Goal: Task Accomplishment & Management: Manage account settings

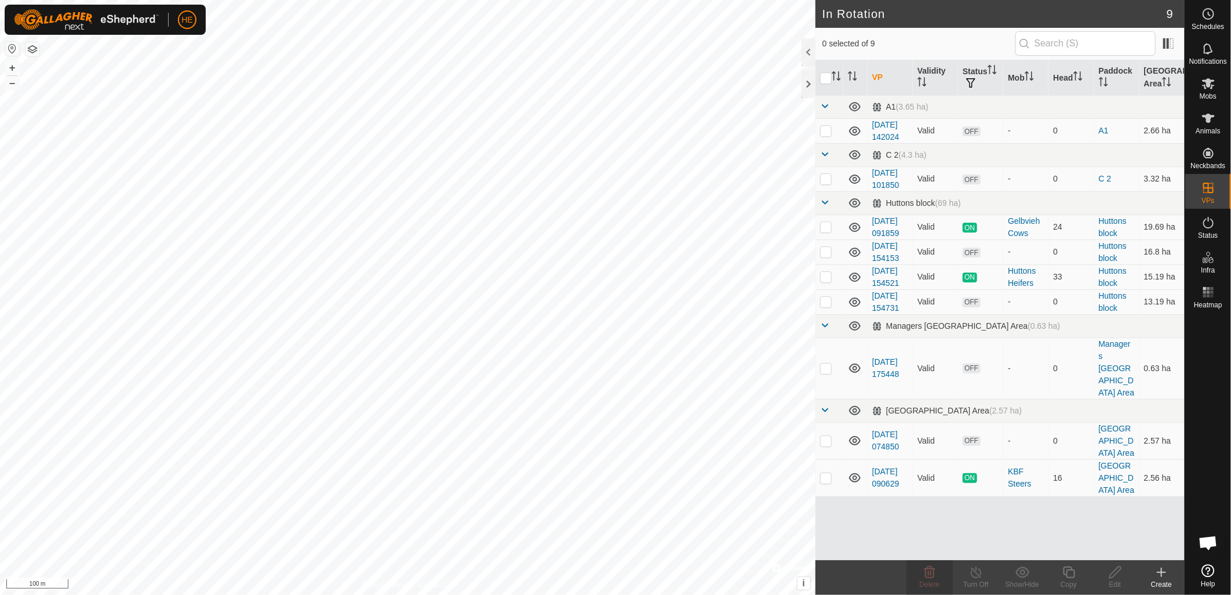
scroll to position [526, 0]
click at [1157, 571] on icon at bounding box center [1162, 572] width 14 height 14
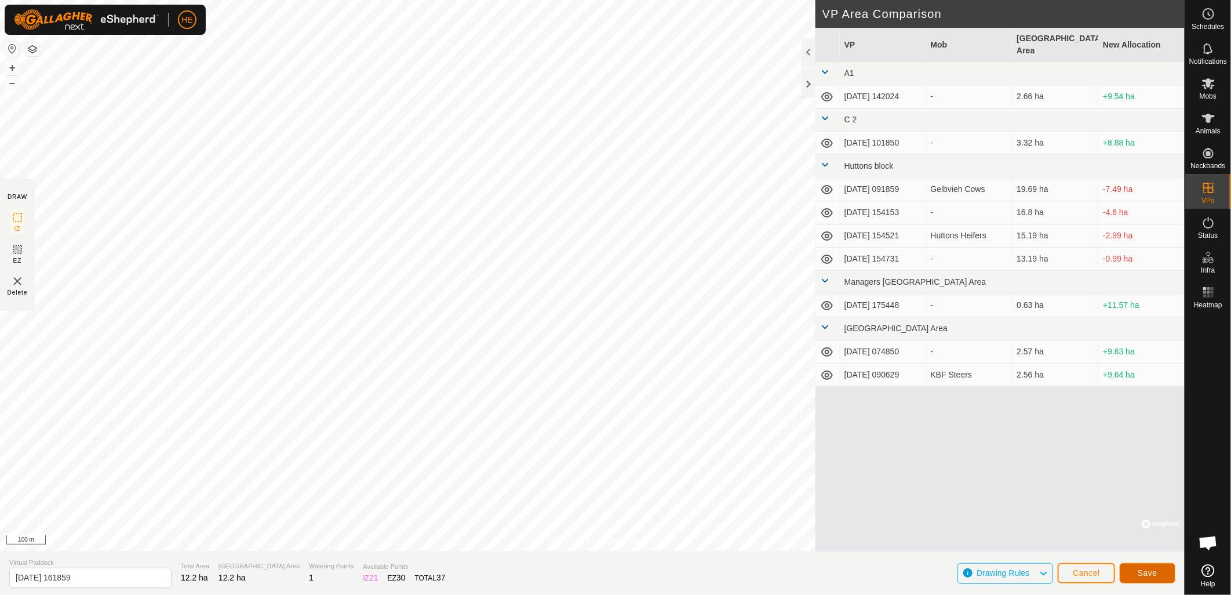
click at [1137, 570] on button "Save" at bounding box center [1148, 573] width 56 height 20
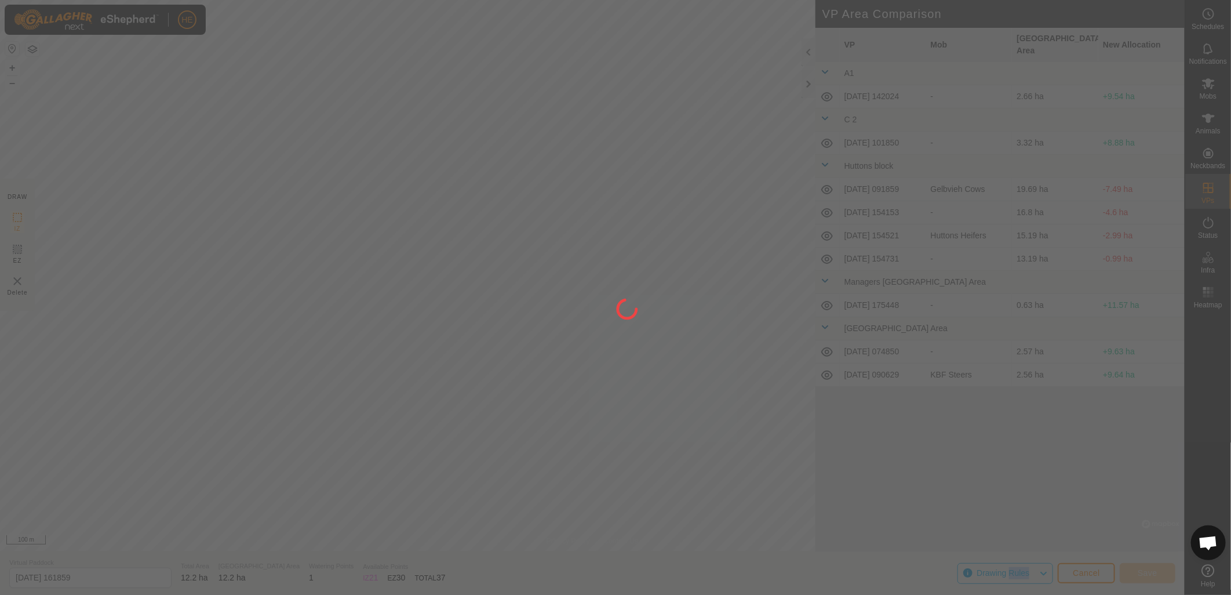
click at [1137, 570] on div at bounding box center [615, 297] width 1231 height 595
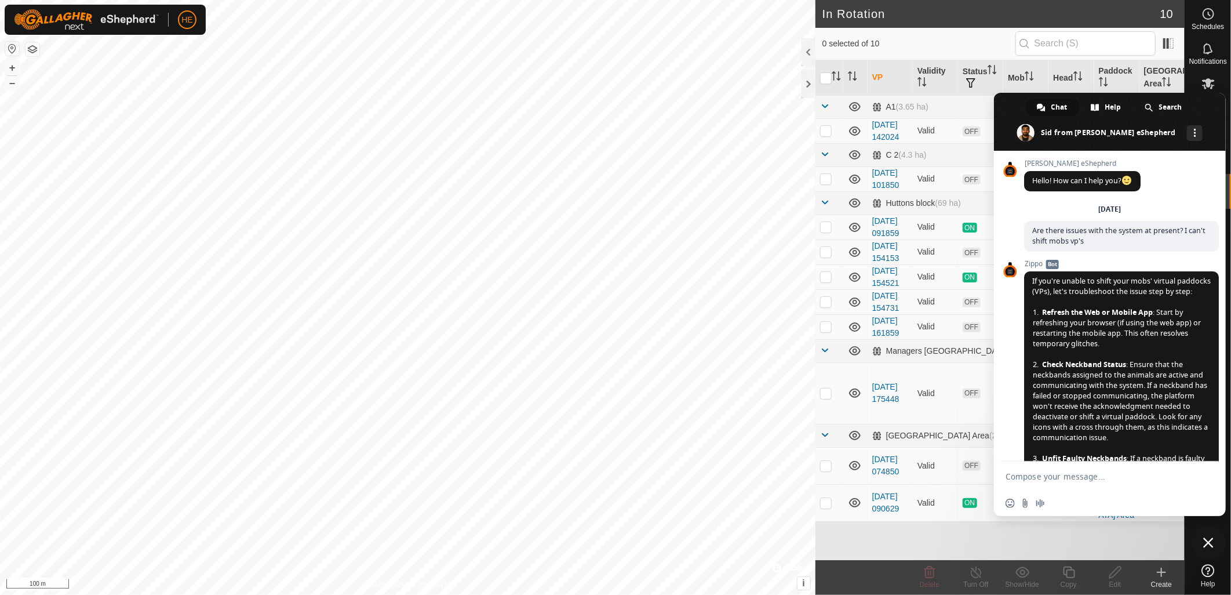
scroll to position [526, 0]
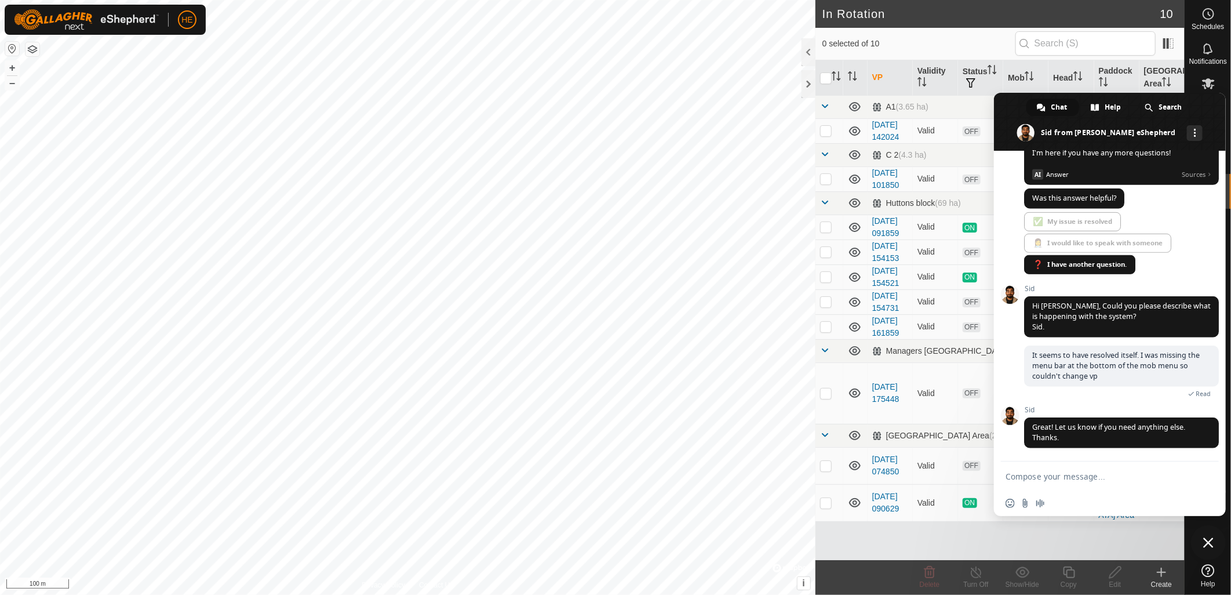
click at [1209, 543] on span "Close chat" at bounding box center [1208, 542] width 10 height 10
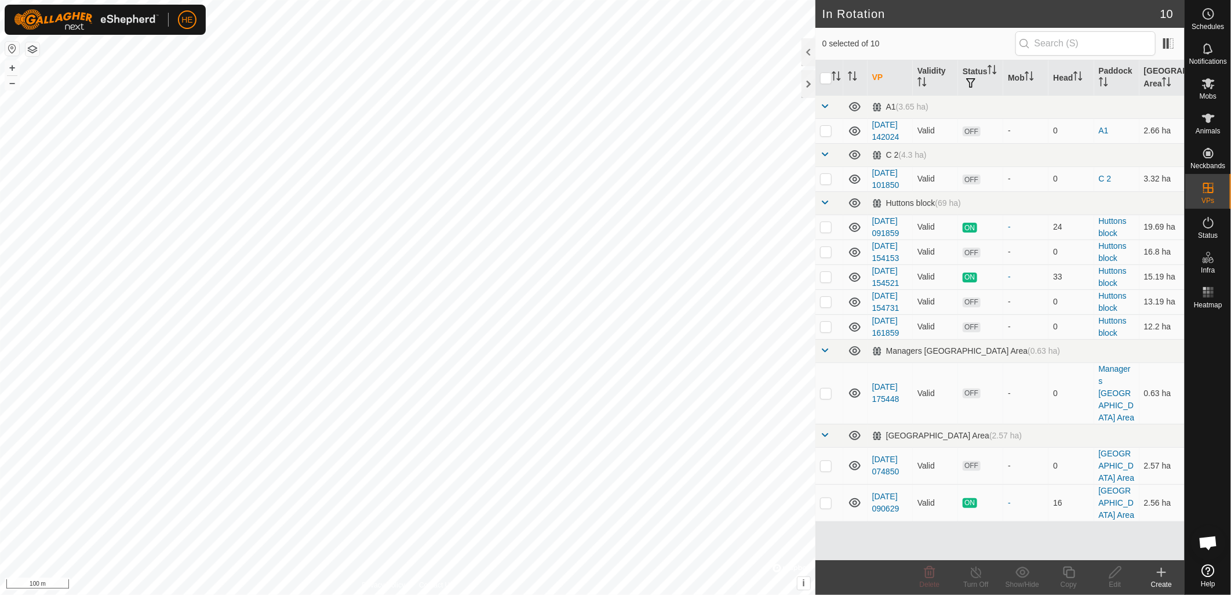
scroll to position [526, 0]
checkbox input "true"
click at [1117, 576] on icon at bounding box center [1115, 572] width 14 height 14
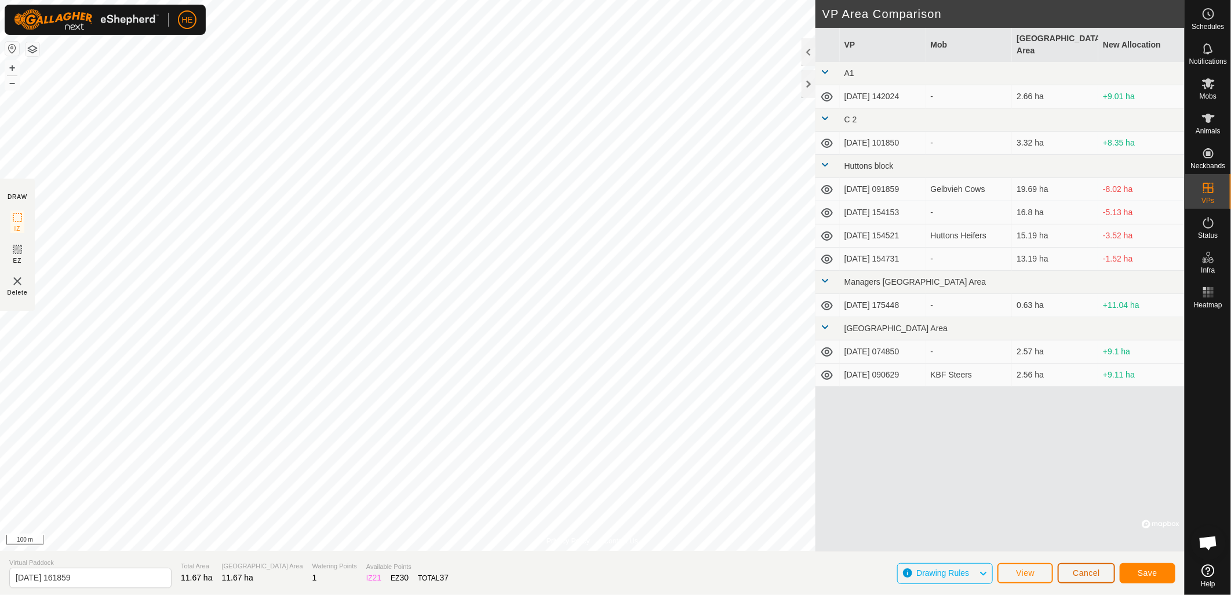
click at [1076, 573] on span "Cancel" at bounding box center [1086, 572] width 27 height 9
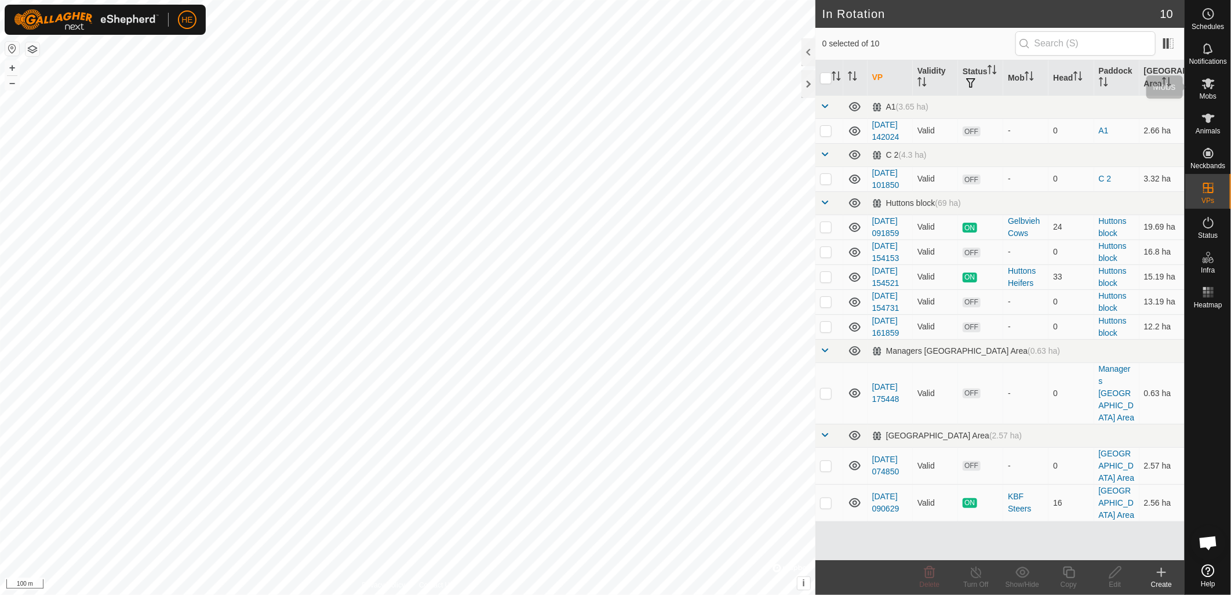
click at [1209, 77] on icon at bounding box center [1209, 84] width 14 height 14
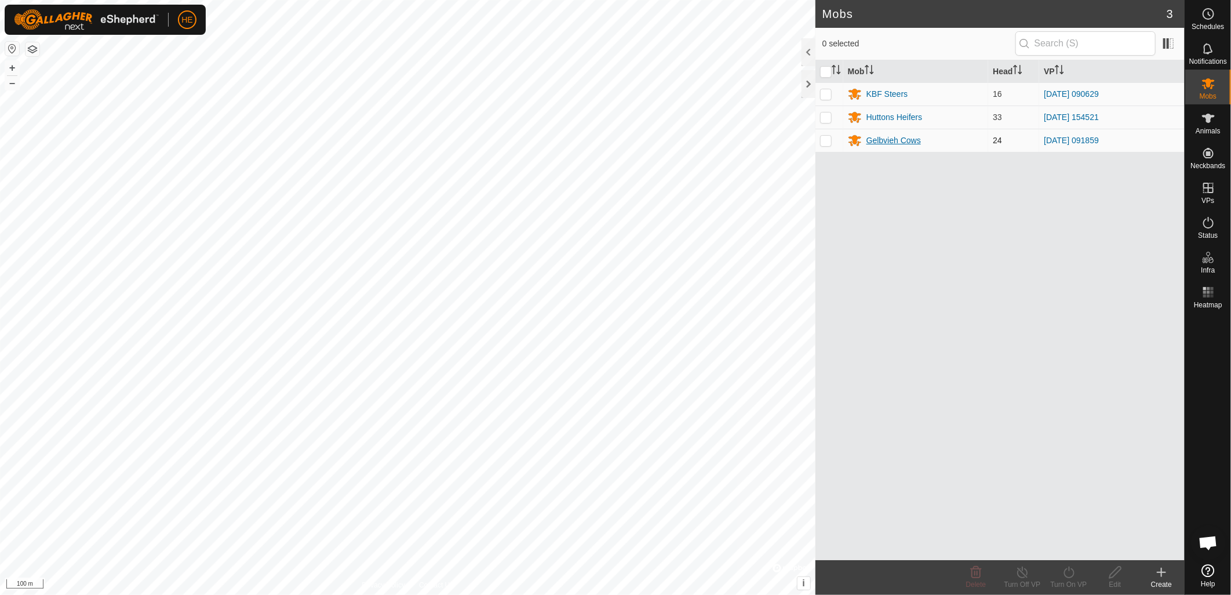
click at [896, 143] on div "Gelbvieh Cows" at bounding box center [894, 140] width 54 height 12
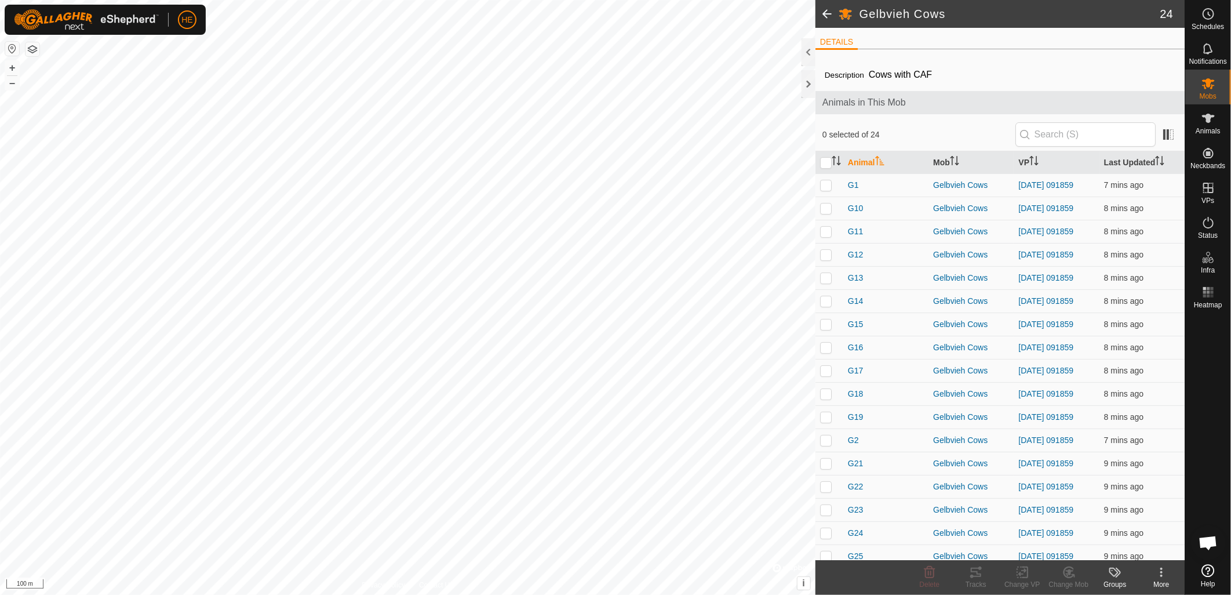
drag, startPoint x: 831, startPoint y: 166, endPoint x: 847, endPoint y: 167, distance: 16.2
click at [832, 166] on th at bounding box center [830, 162] width 28 height 23
click at [821, 158] on input "checkbox" at bounding box center [826, 163] width 12 height 12
checkbox input "true"
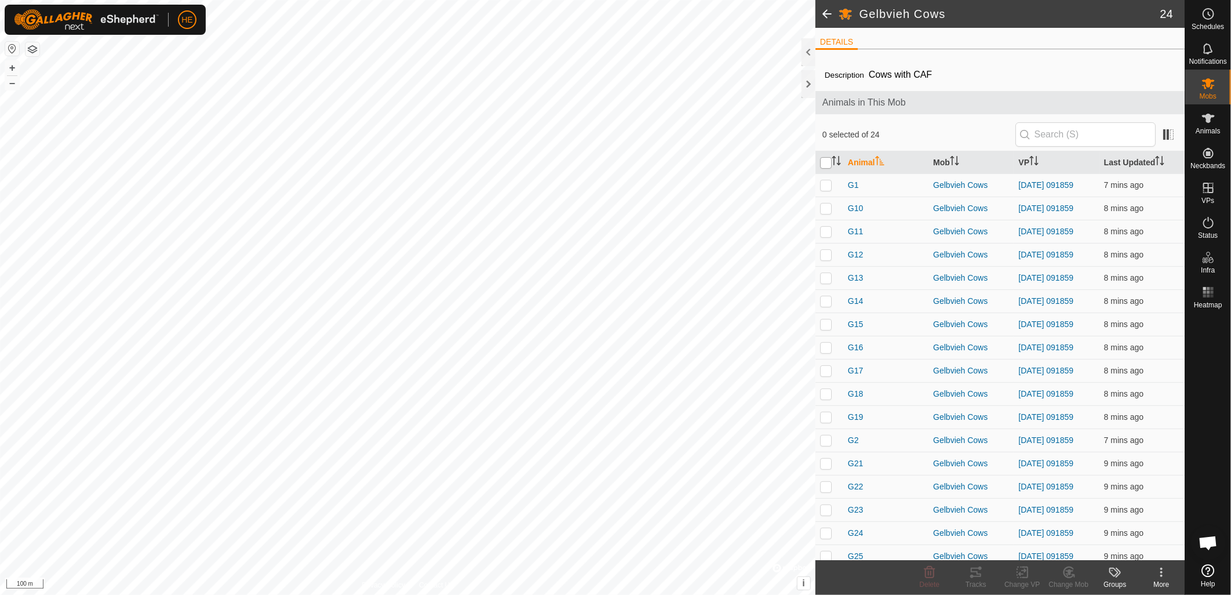
checkbox input "true"
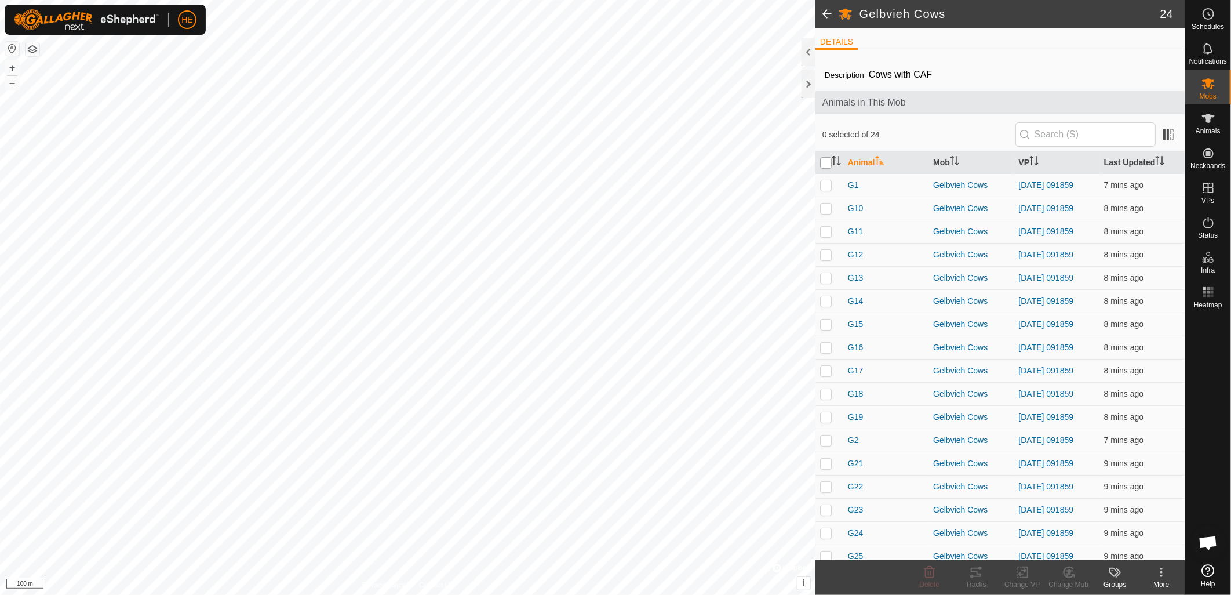
checkbox input "true"
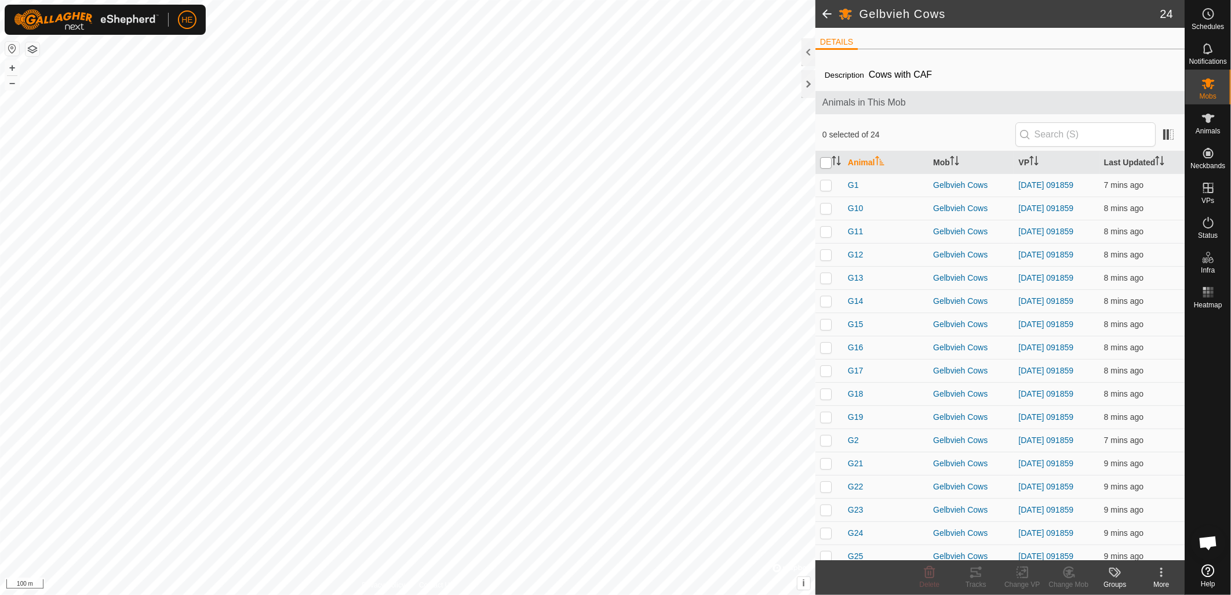
checkbox input "true"
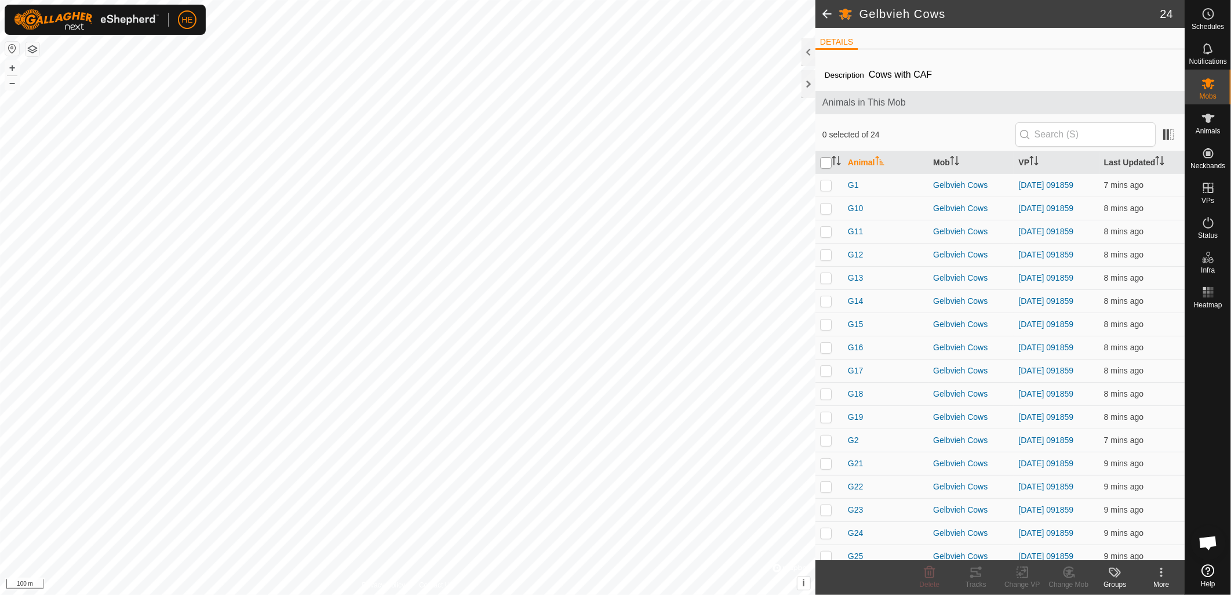
checkbox input "true"
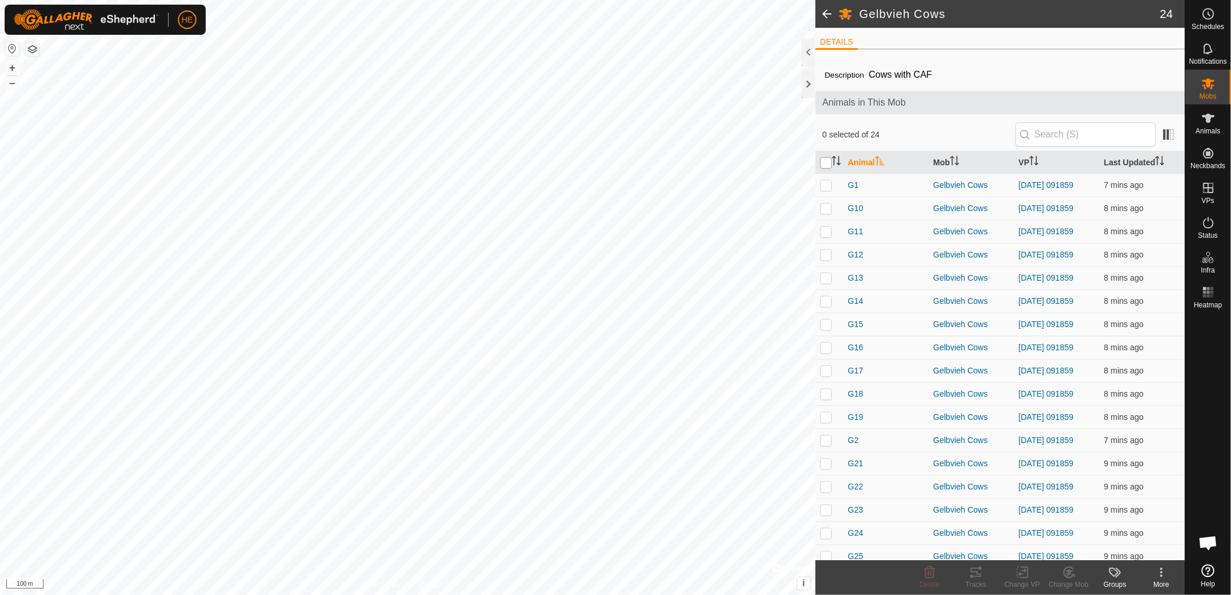
checkbox input "true"
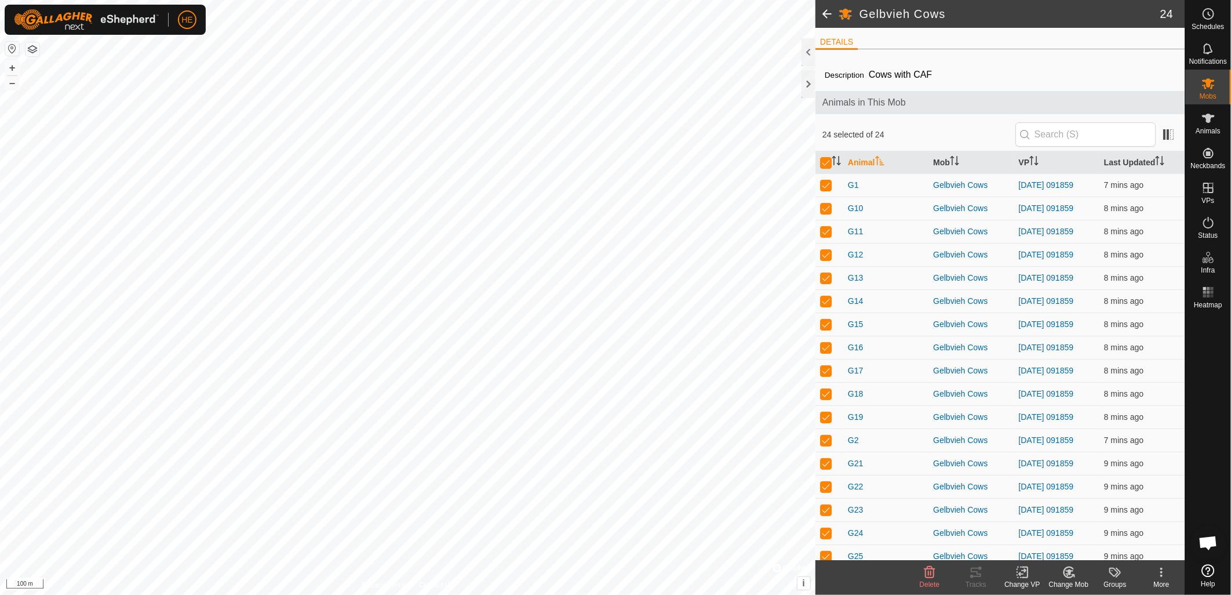
click at [1028, 577] on icon at bounding box center [1023, 572] width 14 height 14
click at [1045, 522] on link "Choose VP..." at bounding box center [1057, 522] width 115 height 23
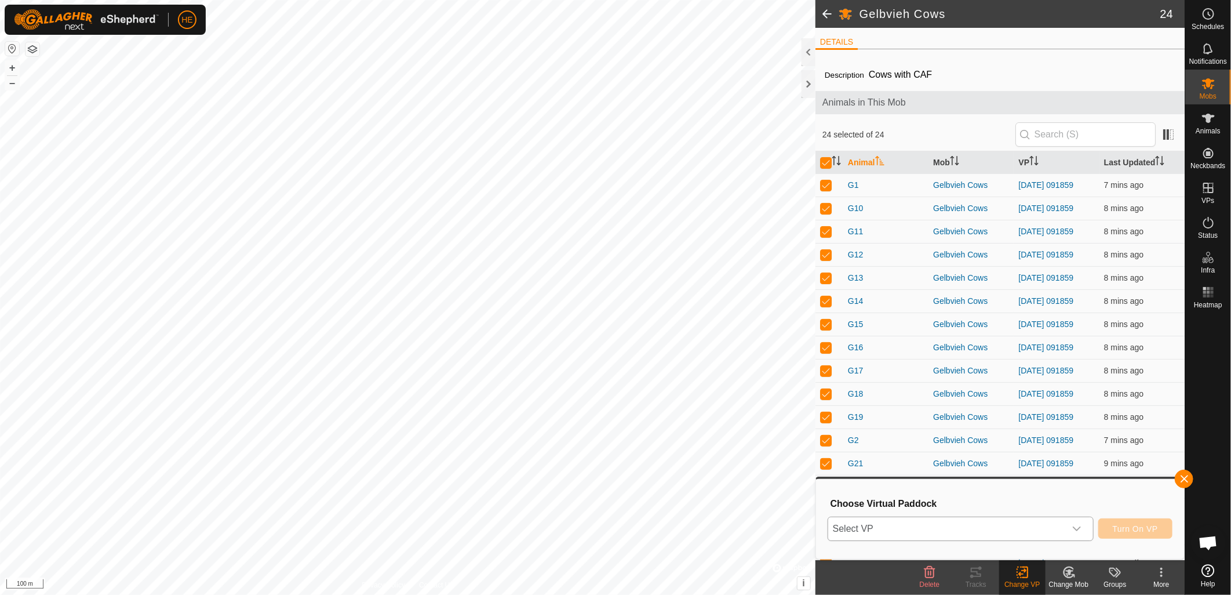
click at [1018, 524] on span "Select VP" at bounding box center [946, 528] width 237 height 23
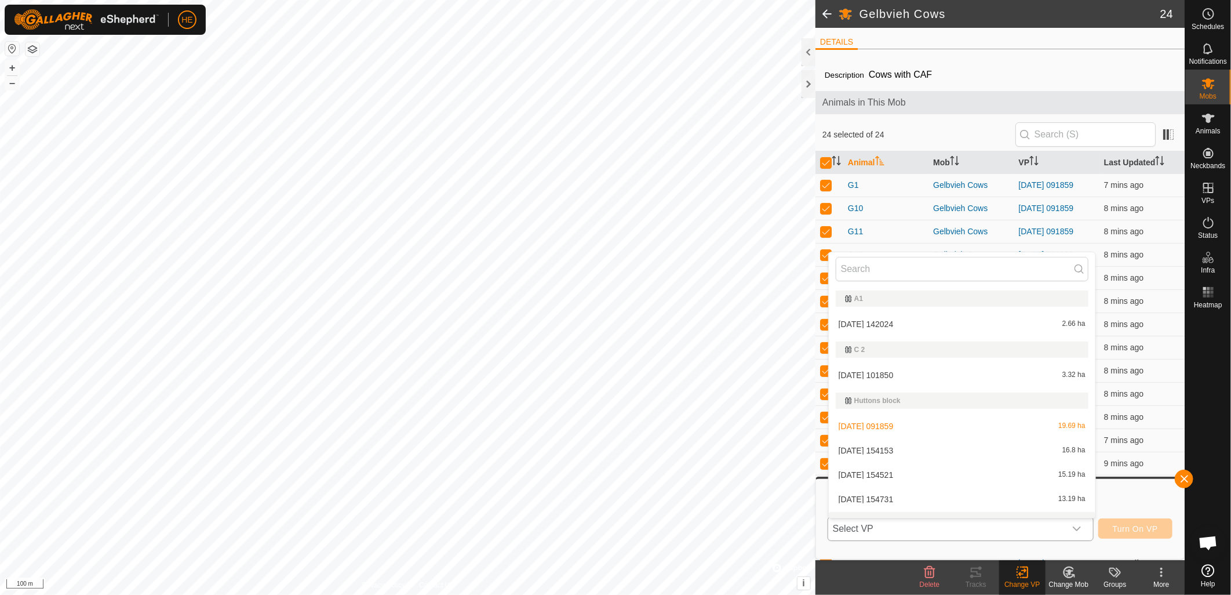
scroll to position [17, 0]
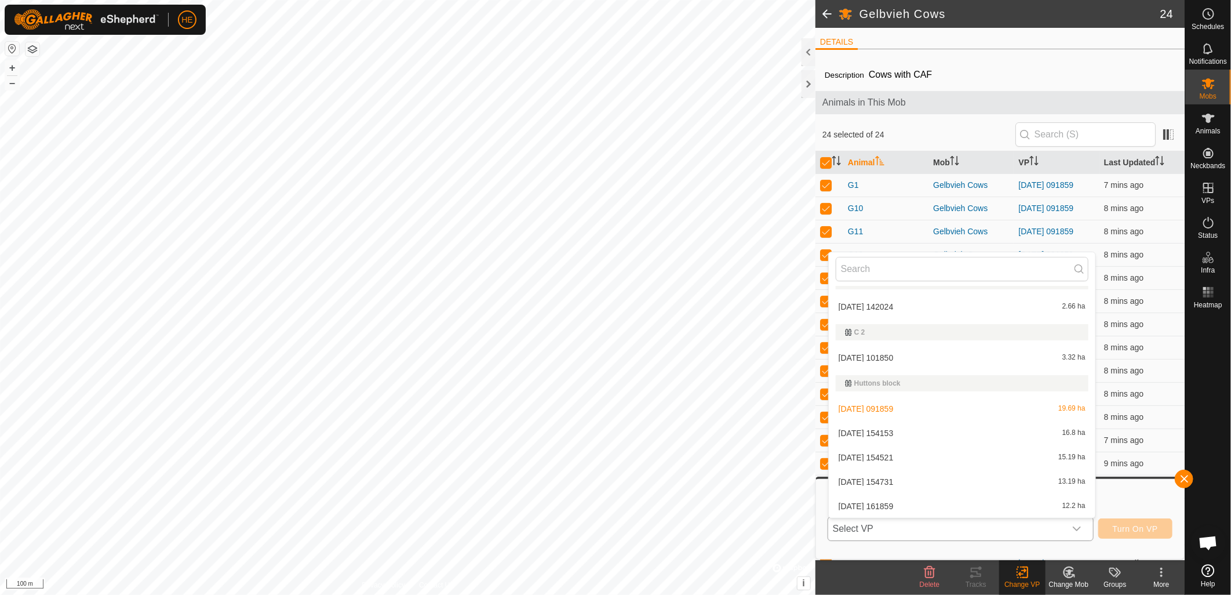
click at [971, 500] on li "2025-09-19 161859 12.2 ha" at bounding box center [962, 505] width 267 height 23
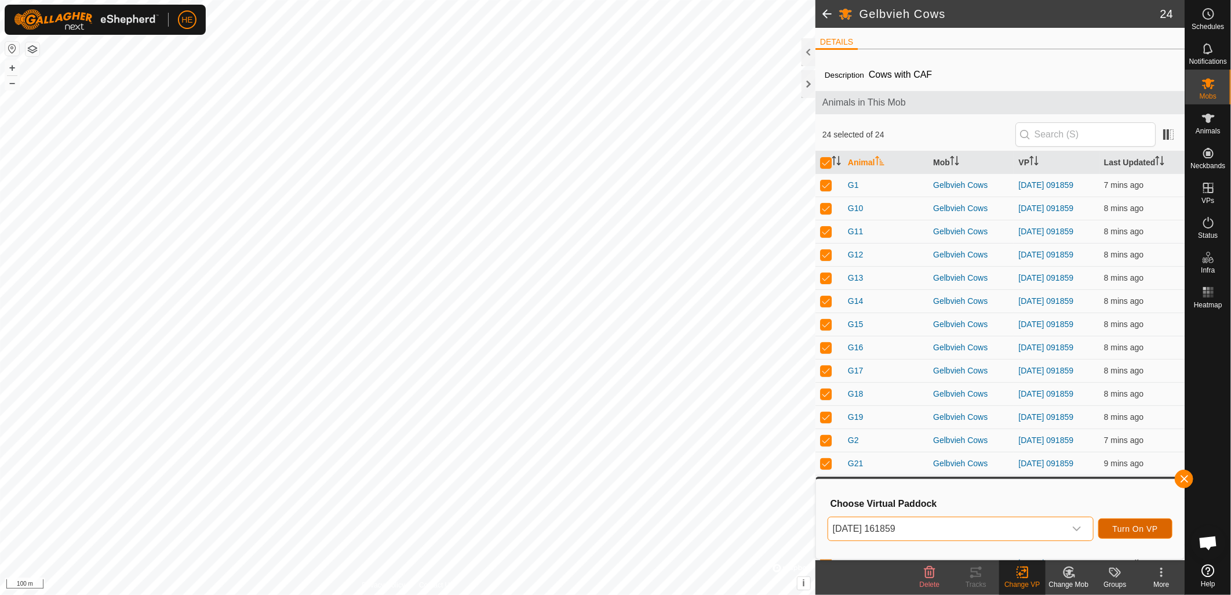
click at [1149, 529] on span "Turn On VP" at bounding box center [1135, 528] width 45 height 9
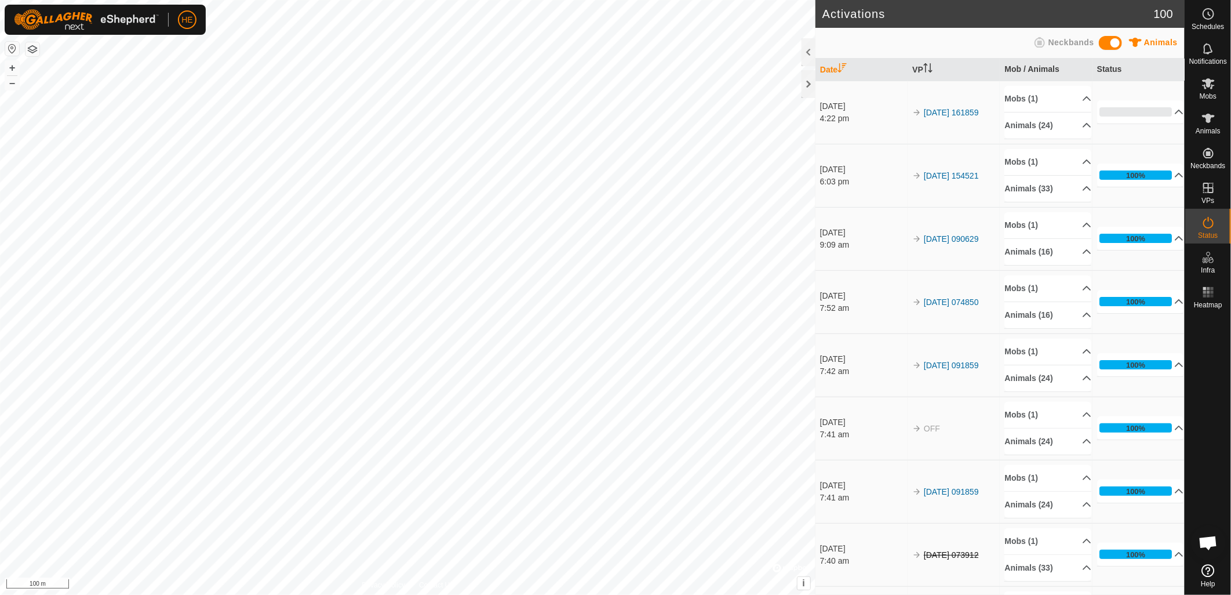
scroll to position [526, 0]
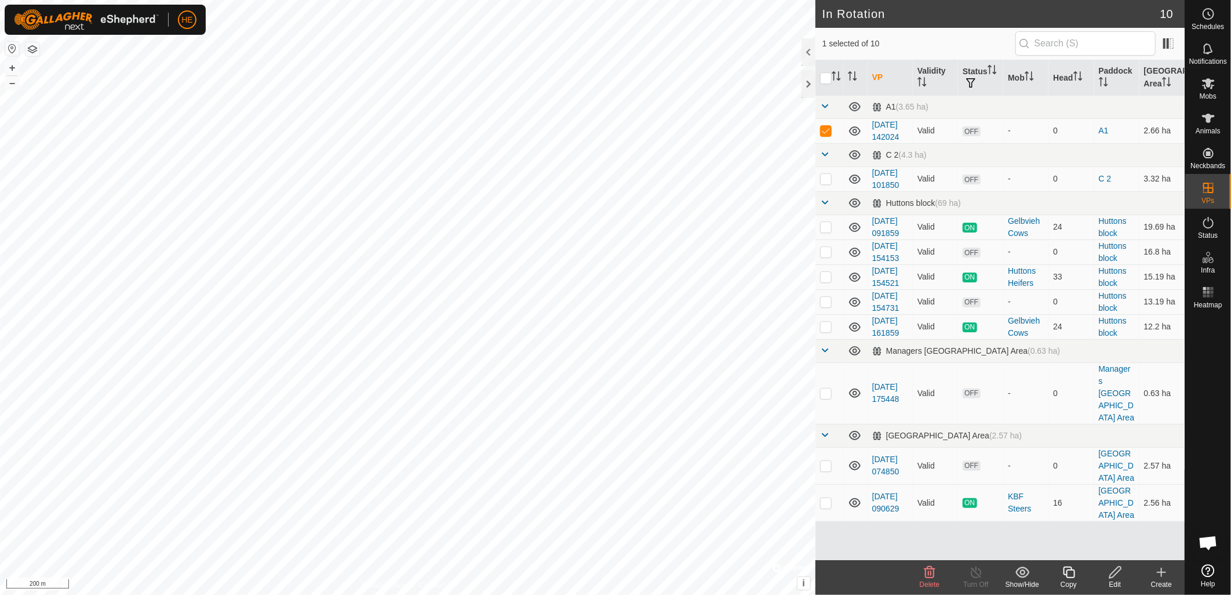
click at [934, 577] on icon at bounding box center [930, 572] width 11 height 12
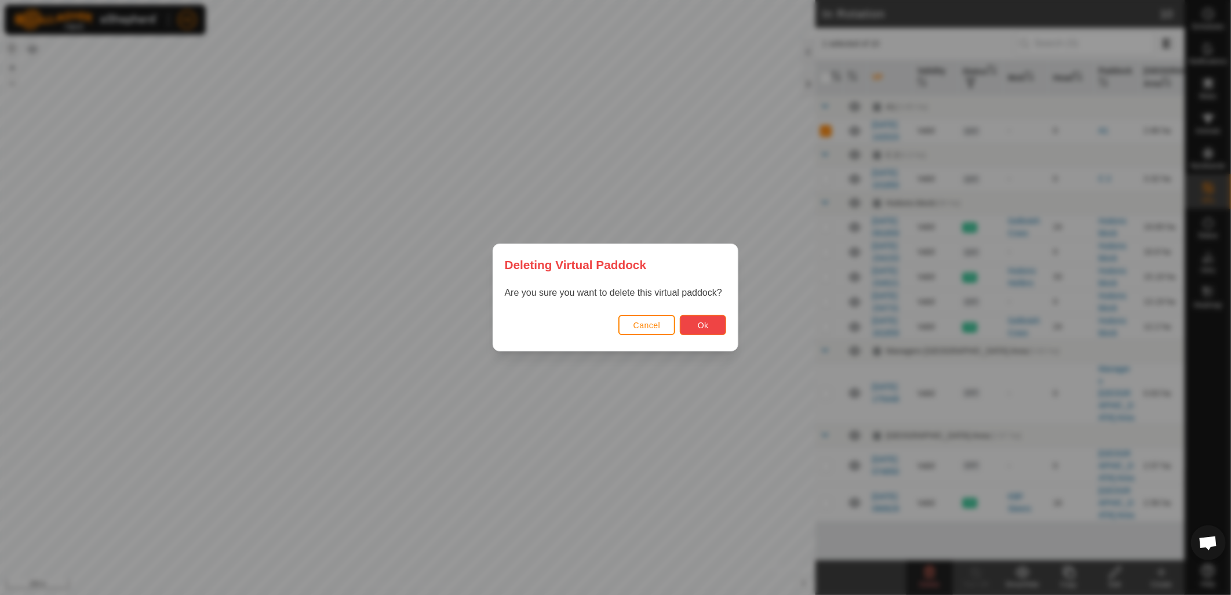
click at [714, 334] on button "Ok" at bounding box center [703, 325] width 46 height 20
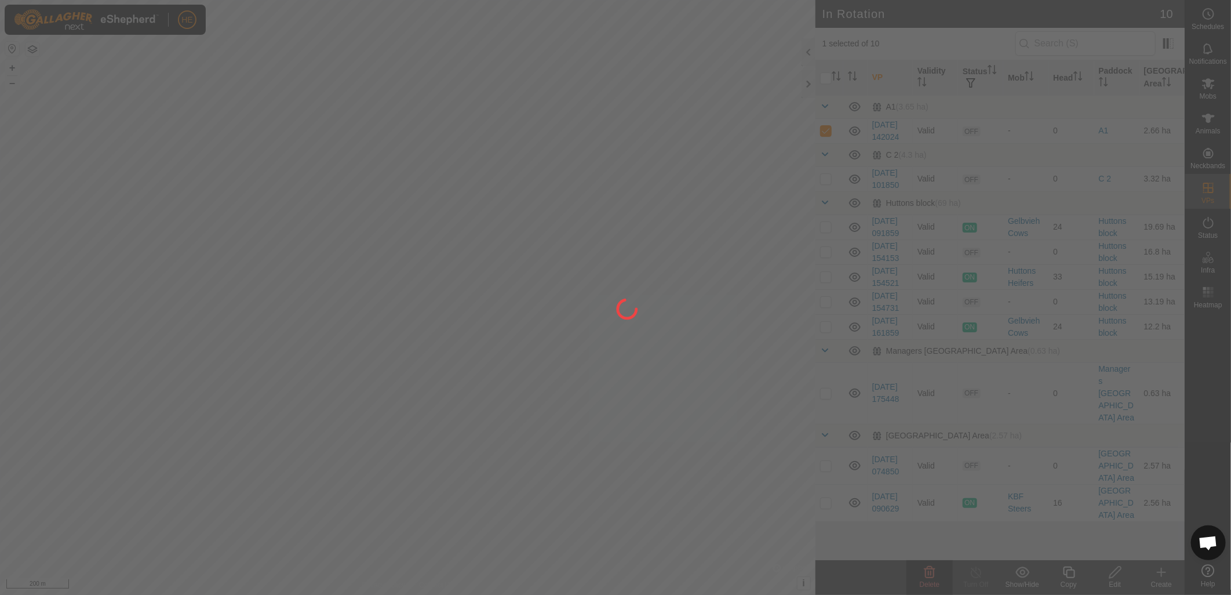
checkbox input "false"
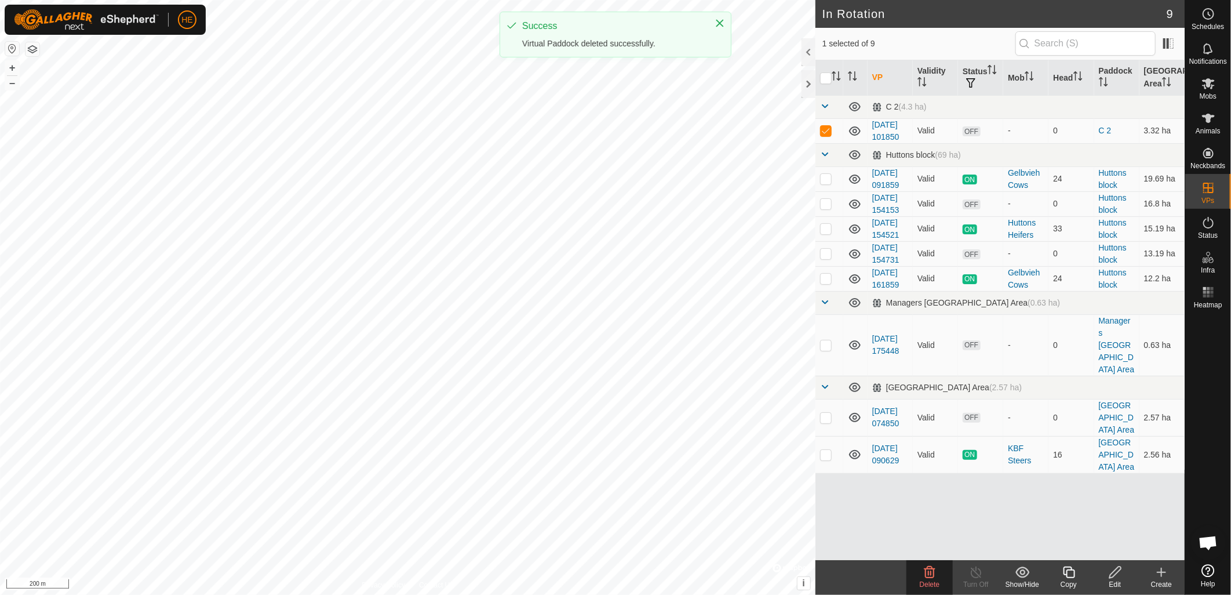
click at [929, 576] on icon at bounding box center [930, 572] width 14 height 14
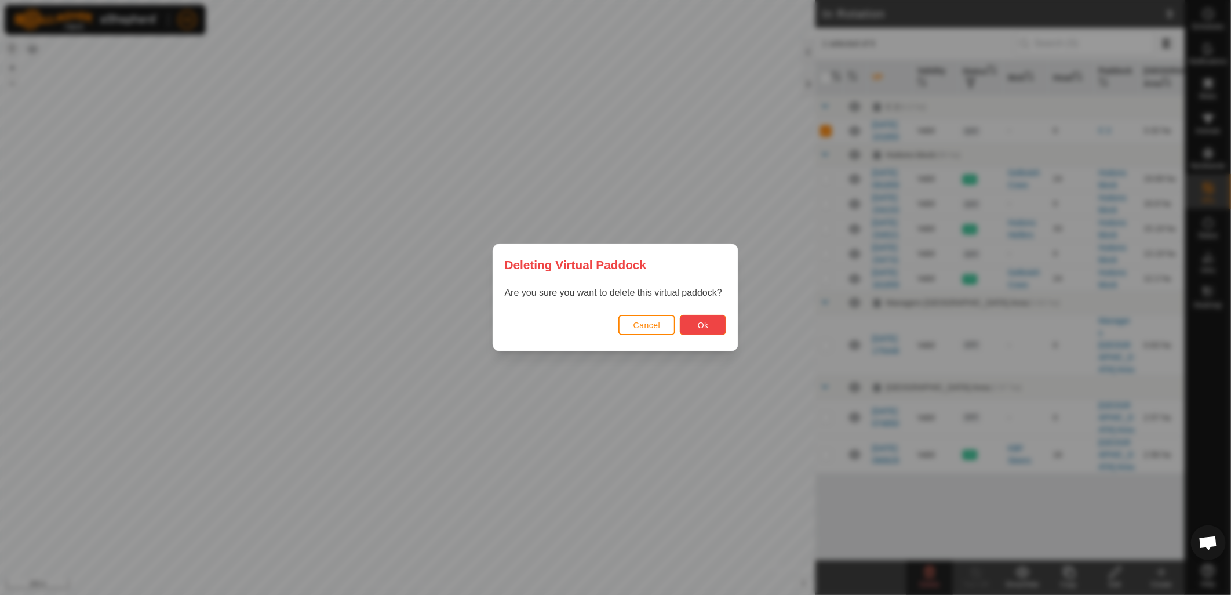
click at [701, 319] on button "Ok" at bounding box center [703, 325] width 46 height 20
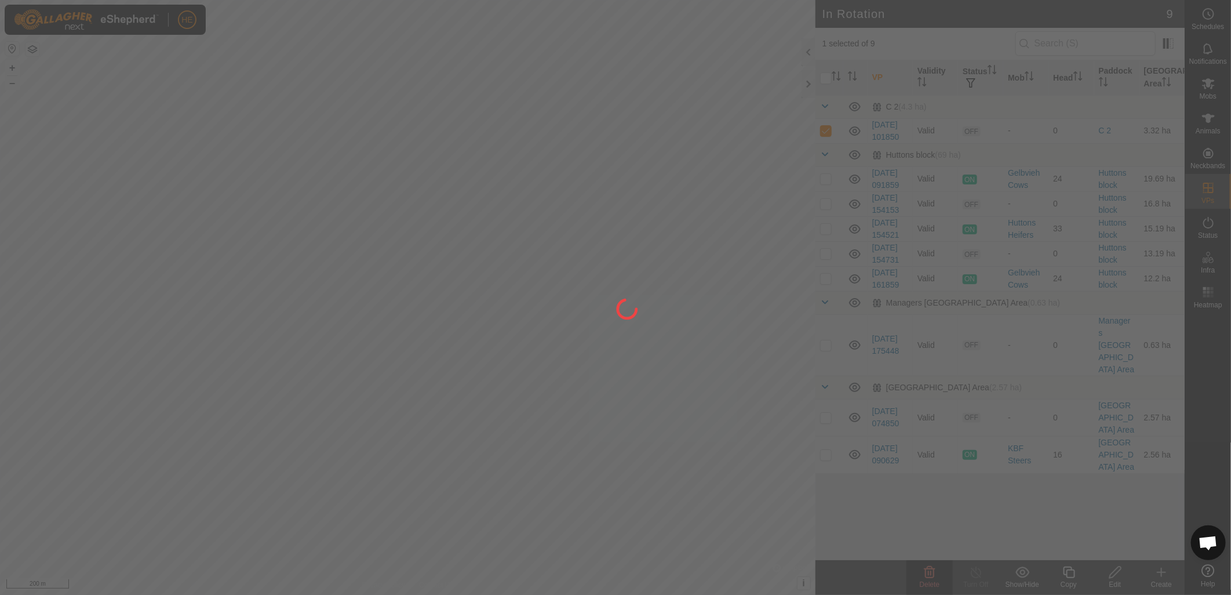
checkbox input "false"
